Goal: Check status: Check status

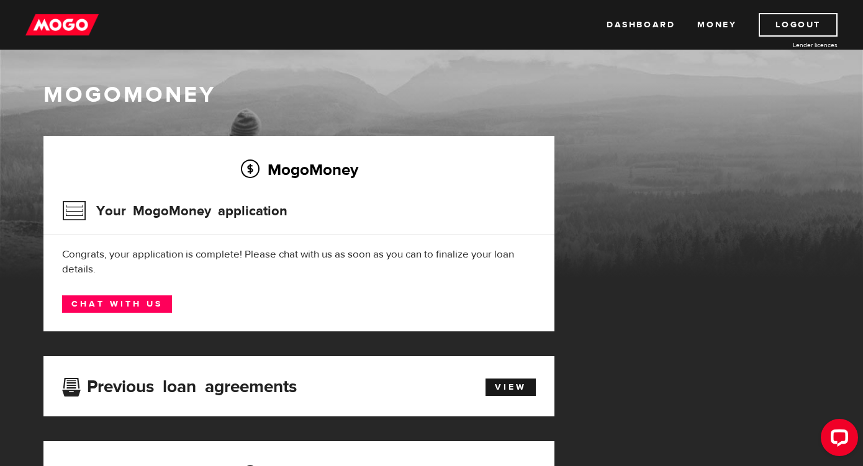
click at [94, 208] on h3 "Your MogoMoney application" at bounding box center [174, 211] width 225 height 32
click at [696, 27] on ul "Dashboard Money Logout" at bounding box center [722, 25] width 231 height 24
click at [712, 27] on link "Money" at bounding box center [717, 25] width 39 height 24
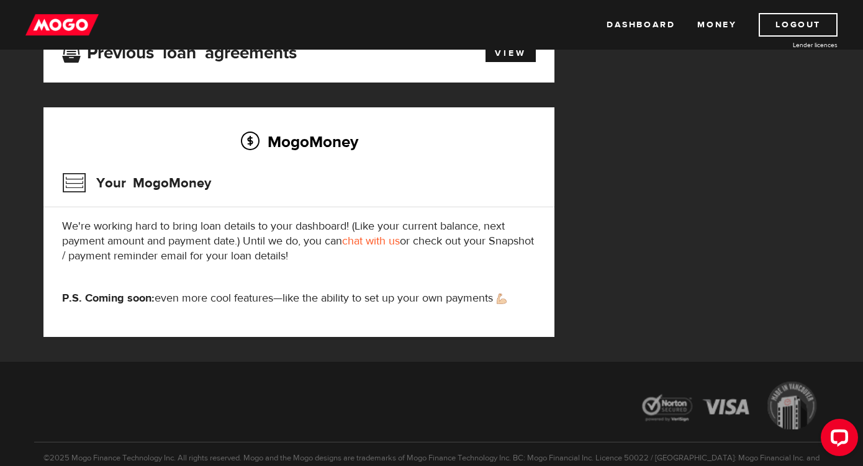
scroll to position [95, 0]
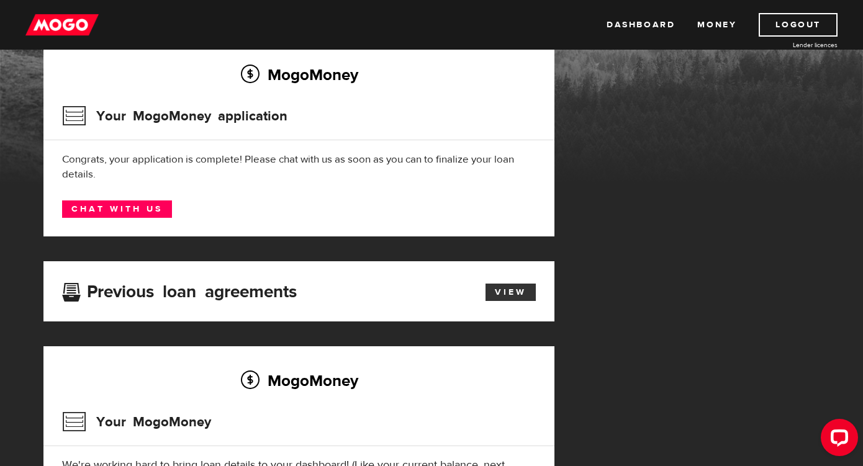
click at [493, 286] on link "View" at bounding box center [511, 292] width 50 height 17
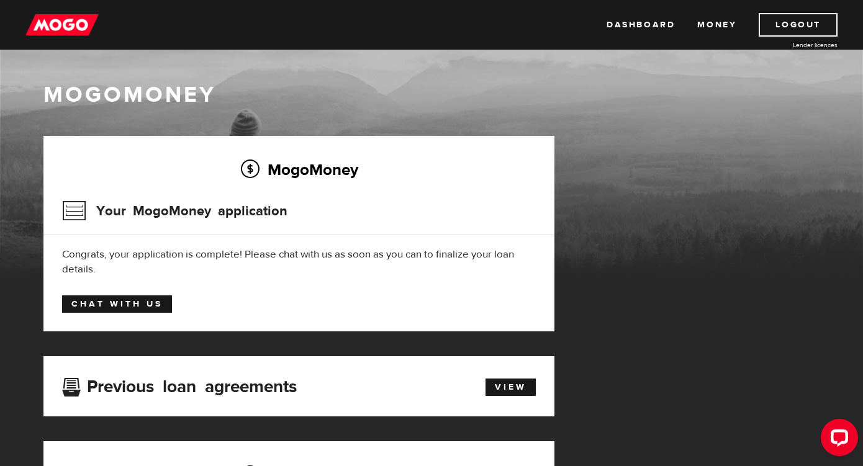
click at [129, 303] on link "Chat with us" at bounding box center [117, 304] width 110 height 17
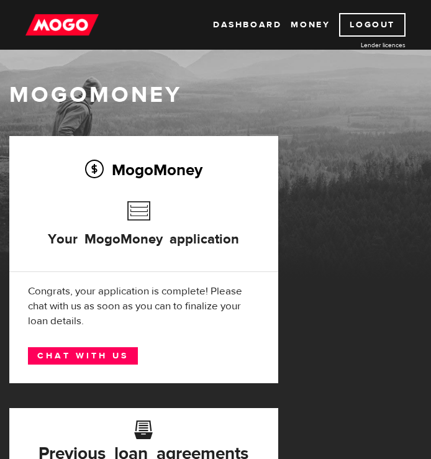
click at [145, 311] on div "Congrats, your application is complete! Please chat with us as soon as you can …" at bounding box center [144, 306] width 232 height 45
click at [243, 25] on link "Dashboard" at bounding box center [247, 25] width 68 height 24
